Goal: Transaction & Acquisition: Purchase product/service

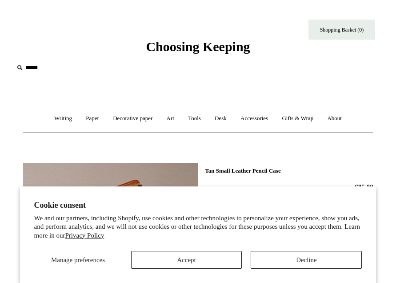
click at [317, 262] on button "Decline" at bounding box center [306, 260] width 111 height 18
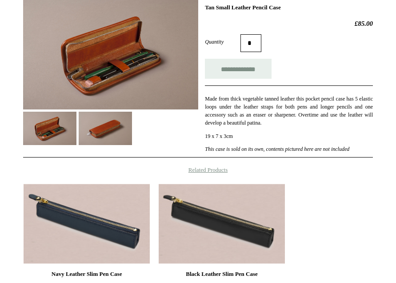
scroll to position [165, 0]
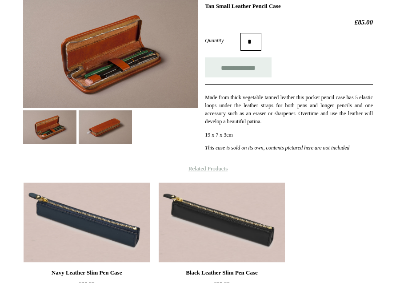
click at [109, 131] on img at bounding box center [105, 126] width 53 height 33
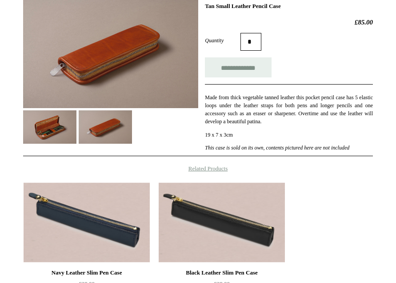
click at [46, 121] on img at bounding box center [49, 126] width 53 height 33
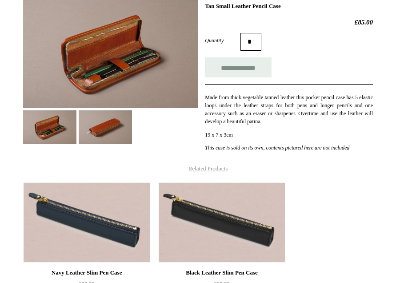
click at [89, 222] on img at bounding box center [87, 222] width 126 height 80
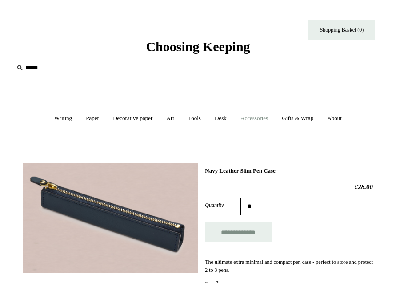
drag, startPoint x: 266, startPoint y: 119, endPoint x: 270, endPoint y: 117, distance: 5.2
click at [266, 119] on link "Accessories +" at bounding box center [254, 119] width 40 height 24
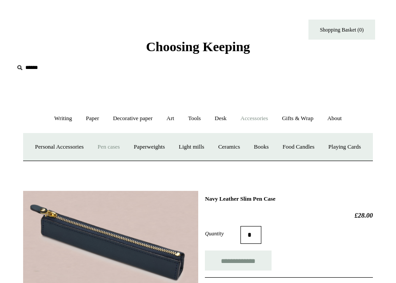
click at [126, 147] on link "Pen cases" at bounding box center [108, 147] width 35 height 24
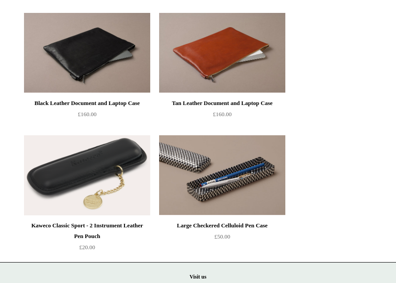
scroll to position [1348, 0]
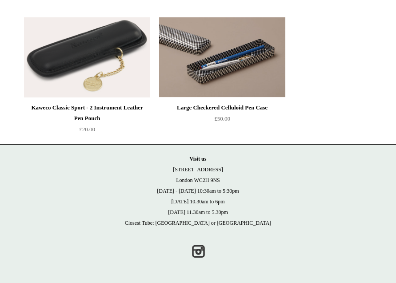
click at [226, 107] on div "Large Checkered Celluloid Pen Case" at bounding box center [222, 107] width 122 height 11
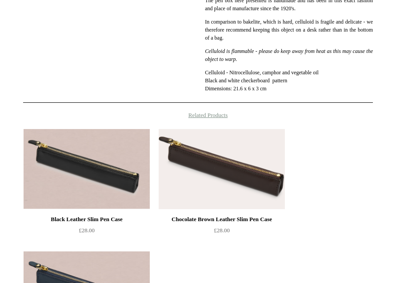
scroll to position [345, 0]
